Goal: Task Accomplishment & Management: Manage account settings

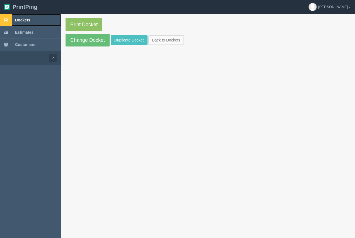
click at [25, 21] on span "Dockets" at bounding box center [22, 20] width 15 height 4
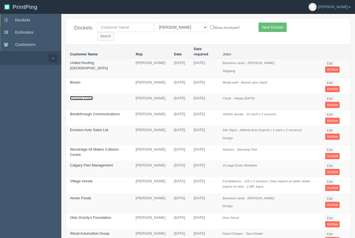
click at [84, 96] on link "Process Color" at bounding box center [81, 98] width 23 height 4
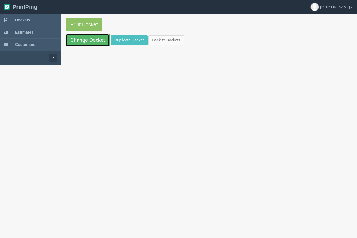
click at [97, 40] on link "Change Docket" at bounding box center [88, 40] width 44 height 13
click at [25, 22] on span "Dockets" at bounding box center [22, 20] width 15 height 4
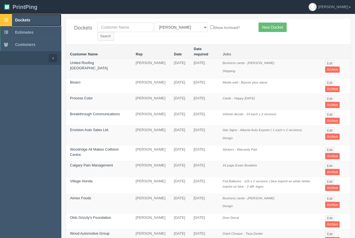
click at [25, 22] on span "Dockets" at bounding box center [22, 20] width 15 height 4
